Goal: Information Seeking & Learning: Learn about a topic

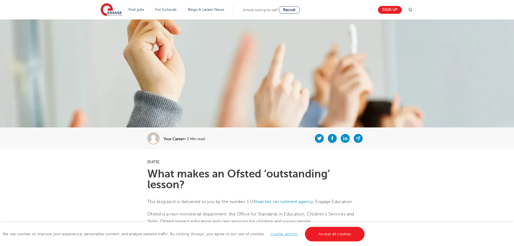
scroll to position [189, 0]
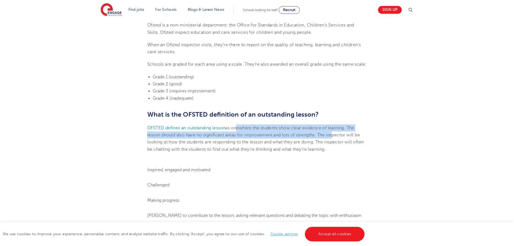
drag, startPoint x: 238, startPoint y: 136, endPoint x: 333, endPoint y: 143, distance: 95.7
click at [333, 143] on p "OFSTED defines an outstanding lesson as one where the students show clear evide…" at bounding box center [256, 138] width 219 height 28
click at [342, 138] on p "OFSTED defines an outstanding lesson as one where the students show clear evide…" at bounding box center [256, 138] width 219 height 28
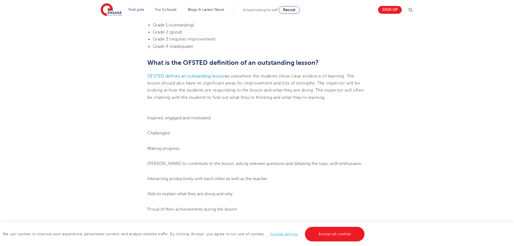
scroll to position [243, 0]
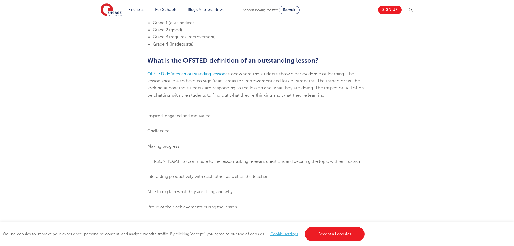
click at [195, 134] on li "Challenged" at bounding box center [256, 130] width 219 height 7
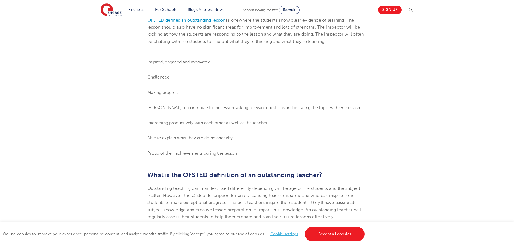
scroll to position [297, 0]
click at [343, 239] on link "Accept all cookies" at bounding box center [335, 234] width 60 height 15
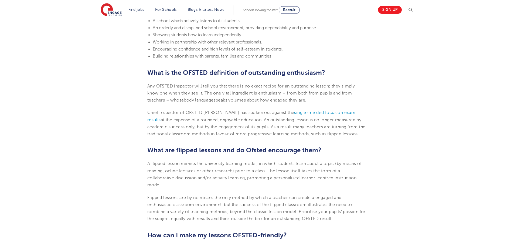
scroll to position [836, 0]
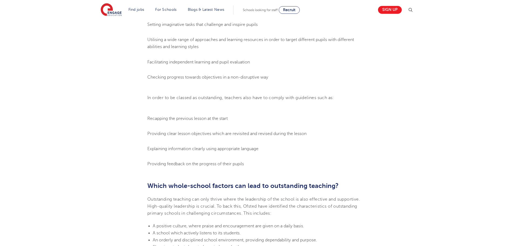
click at [270, 131] on ol "Recapping the previous lesson at the start Providing clear lesson objectives wh…" at bounding box center [256, 141] width 219 height 53
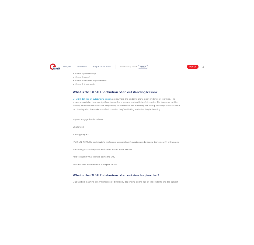
scroll to position [243, 0]
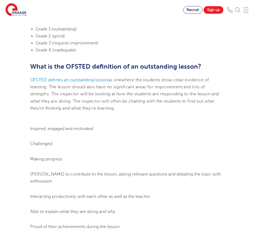
drag, startPoint x: 117, startPoint y: 116, endPoint x: 104, endPoint y: 116, distance: 12.9
click at [104, 111] on span "where the students show clear evidence of learning. The lesson should also have…" at bounding box center [124, 94] width 189 height 33
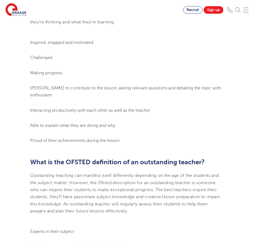
scroll to position [378, 0]
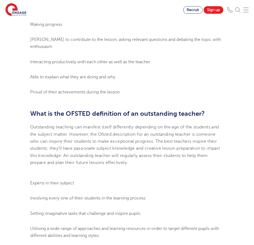
click at [130, 80] on li "Able to explain what they are doing and why" at bounding box center [127, 77] width 194 height 7
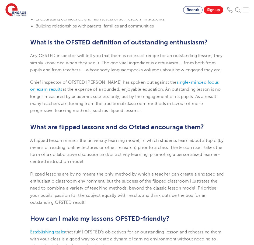
scroll to position [674, 0]
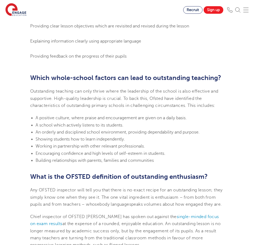
drag, startPoint x: 149, startPoint y: 158, endPoint x: 149, endPoint y: 154, distance: 4.0
click at [149, 158] on li "Building relationships with parents, families and communities" at bounding box center [130, 160] width 189 height 7
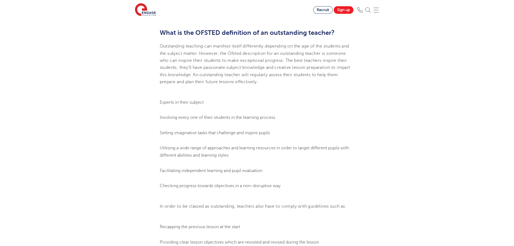
scroll to position [459, 0]
